Goal: Information Seeking & Learning: Learn about a topic

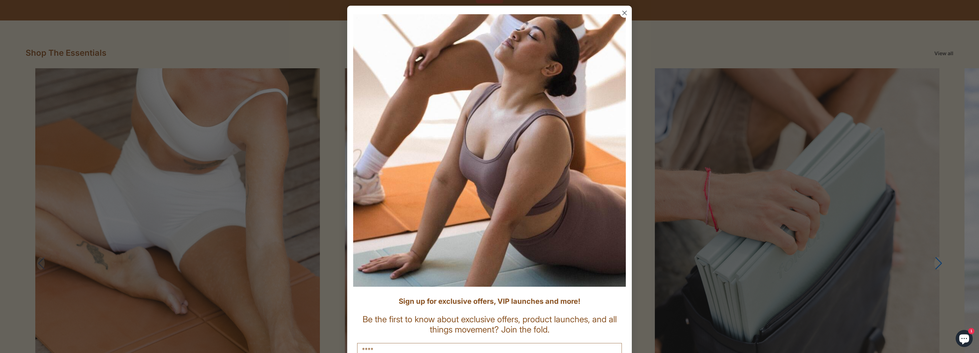
click at [485, 2] on div "Close dialog Sign up for exclusive offers, VIP launches and more! Be the first …" at bounding box center [489, 213] width 285 height 427
click at [485, 14] on icon "Close dialog" at bounding box center [625, 13] width 4 height 4
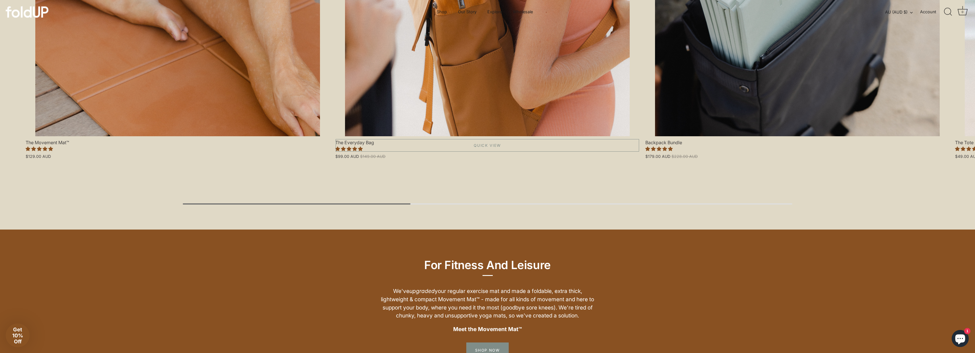
scroll to position [725, 0]
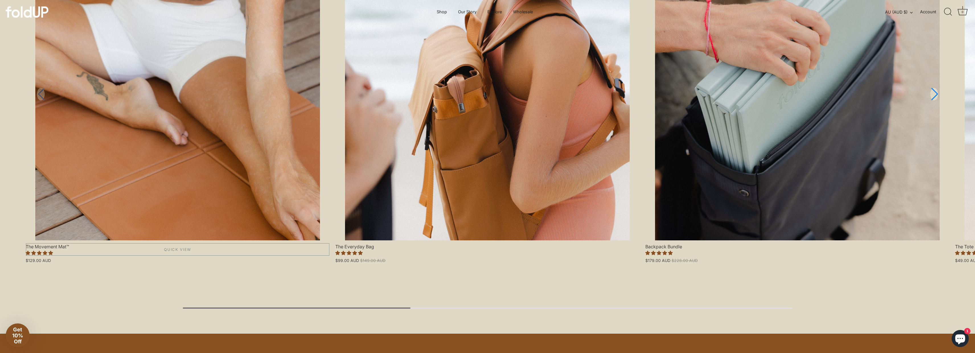
click at [232, 106] on link "The Movement Mat™" at bounding box center [178, 70] width 304 height 342
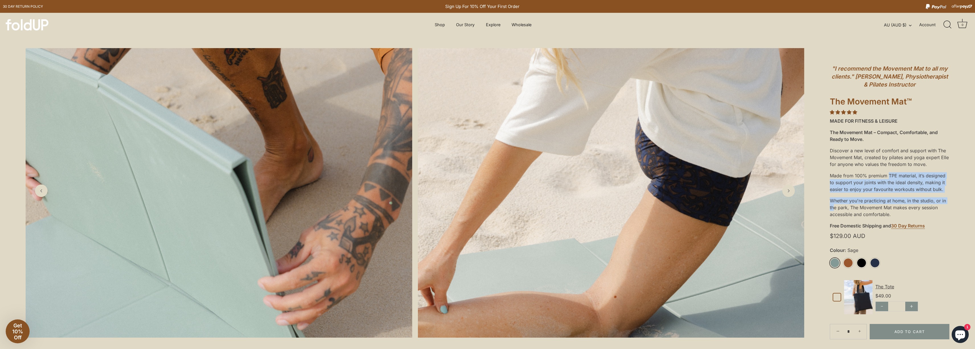
drag, startPoint x: 907, startPoint y: 200, endPoint x: 874, endPoint y: 168, distance: 46.3
click at [874, 168] on div ""I recommend the Movement Mat to all my clients." Chloe De Winter, Physiotherap…" at bounding box center [890, 234] width 120 height 355
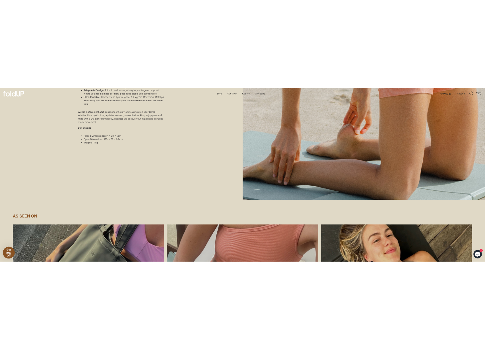
scroll to position [466, 0]
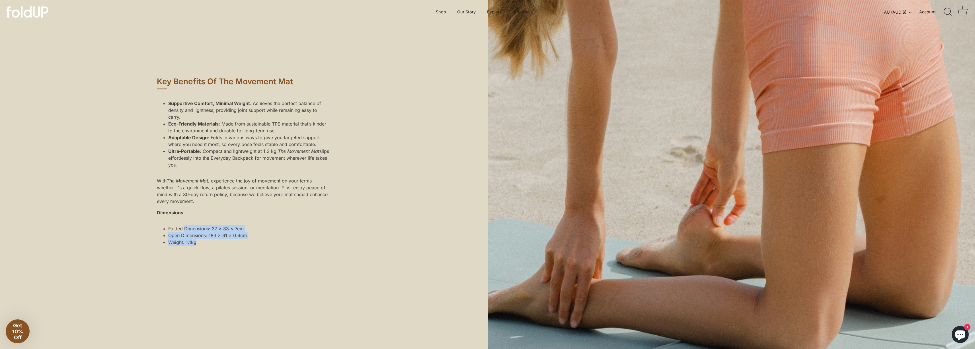
drag, startPoint x: 255, startPoint y: 265, endPoint x: 186, endPoint y: 249, distance: 71.3
click at [186, 249] on div "Supportive Comfort, Minimal Weight : Achieves the perfect balance of density an…" at bounding box center [244, 172] width 174 height 155
click at [186, 232] on li "Folded Dimensions: 37 x 33 x 7cm" at bounding box center [207, 228] width 79 height 7
drag, startPoint x: 173, startPoint y: 250, endPoint x: 229, endPoint y: 264, distance: 58.1
click at [244, 246] on ul "Folded Dimensions: 37 x 33 x 7cm Open Dimensions: 183 x 61 x 0.6cm Weight: 1.1kg" at bounding box center [202, 235] width 90 height 20
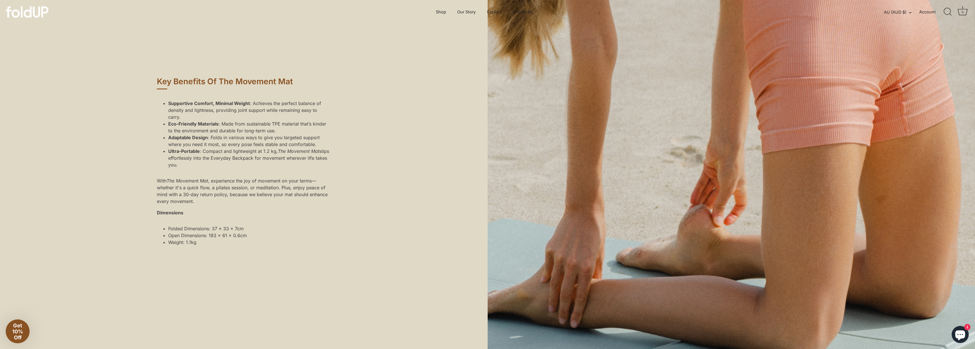
click at [225, 246] on li "Weight: 1.1kg" at bounding box center [207, 242] width 79 height 7
drag, startPoint x: 211, startPoint y: 262, endPoint x: 167, endPoint y: 240, distance: 49.3
click at [167, 240] on div "Supportive Comfort, Minimal Weight : Achieves the perfect balance of density an…" at bounding box center [244, 172] width 174 height 155
click at [184, 243] on div "Supportive Comfort, Minimal Weight : Achieves the perfect balance of density an…" at bounding box center [244, 172] width 174 height 155
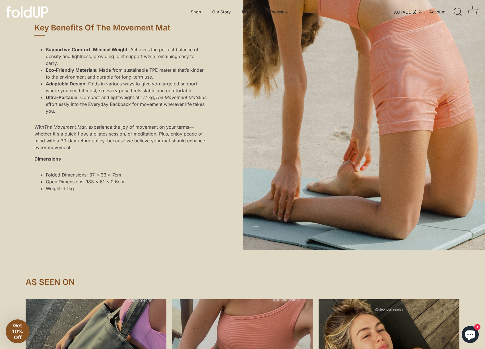
click at [150, 184] on div "Supportive Comfort, Minimal Weight : Achieves the perfect balance of density an…" at bounding box center [121, 119] width 174 height 155
